Goal: Find contact information: Find contact information

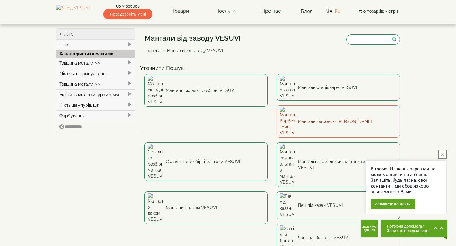
click at [277, 106] on link "Мангали-барбекю-[PERSON_NAME]" at bounding box center [338, 121] width 123 height 33
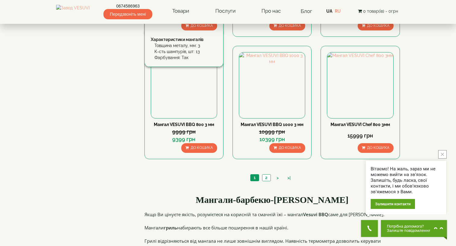
scroll to position [552, 0]
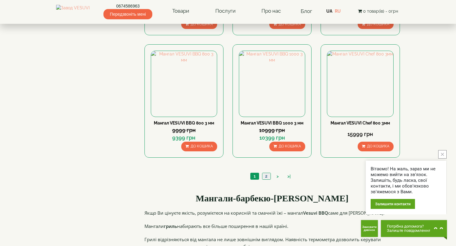
click at [268, 175] on link "2" at bounding box center [266, 176] width 8 height 6
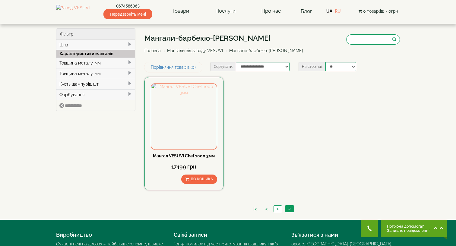
click at [189, 114] on img at bounding box center [184, 117] width 66 height 66
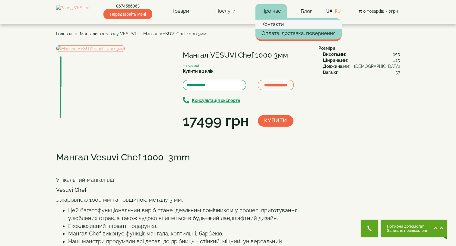
click at [276, 20] on link "Контакти" at bounding box center [298, 24] width 86 height 9
